Goal: Information Seeking & Learning: Learn about a topic

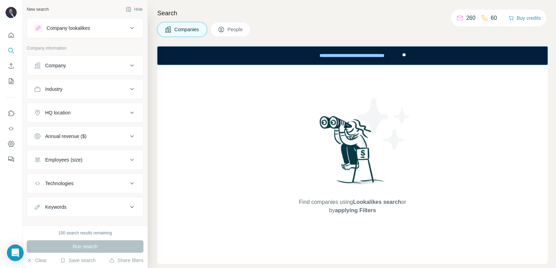
click at [122, 64] on div "Company" at bounding box center [81, 65] width 94 height 7
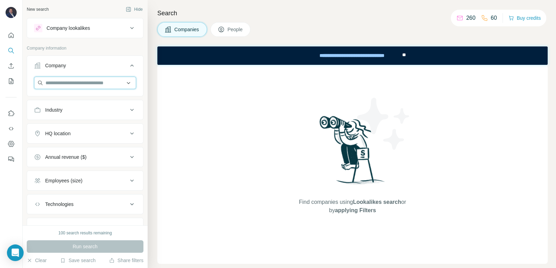
click at [106, 84] on input "text" at bounding box center [85, 83] width 102 height 12
click at [78, 69] on button "Company" at bounding box center [85, 66] width 116 height 19
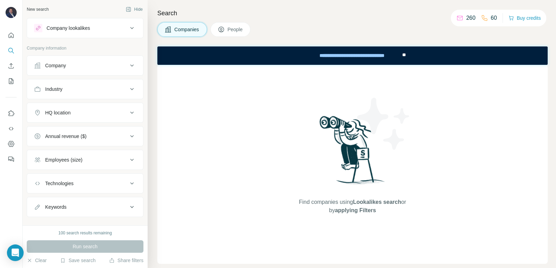
click at [78, 69] on button "Company" at bounding box center [85, 65] width 116 height 17
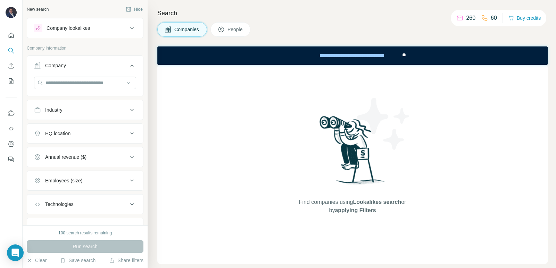
click at [95, 23] on button "Company lookalikes" at bounding box center [85, 28] width 116 height 17
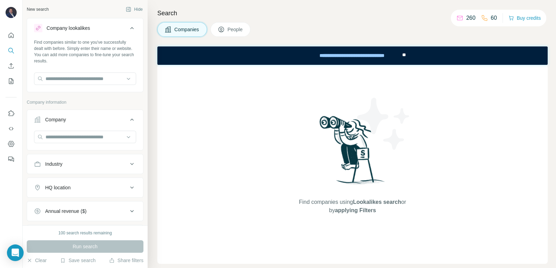
click at [100, 44] on div "Find companies similar to one you've successfully dealt with before. Simply ent…" at bounding box center [85, 51] width 102 height 25
click at [104, 91] on div "Company lookalikes Find companies similar to one you've successfully dealt with…" at bounding box center [85, 55] width 117 height 74
click at [106, 137] on input "text" at bounding box center [85, 137] width 102 height 12
click at [244, 170] on div "Find companies using Lookalikes search or by applying Filters" at bounding box center [352, 164] width 390 height 199
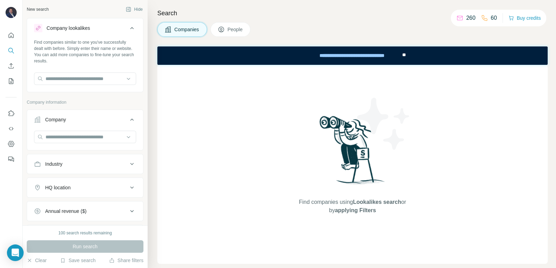
click at [104, 185] on div "HQ location" at bounding box center [81, 187] width 94 height 7
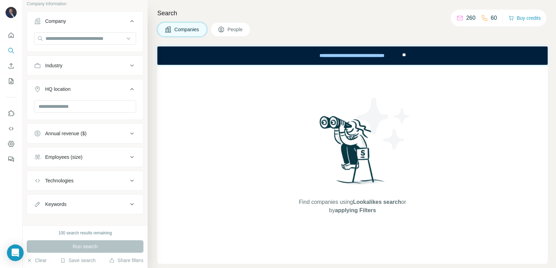
scroll to position [106, 0]
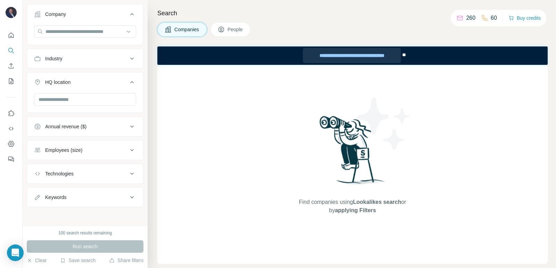
click at [322, 59] on div "**********" at bounding box center [352, 55] width 98 height 15
